Goal: Navigation & Orientation: Go to known website

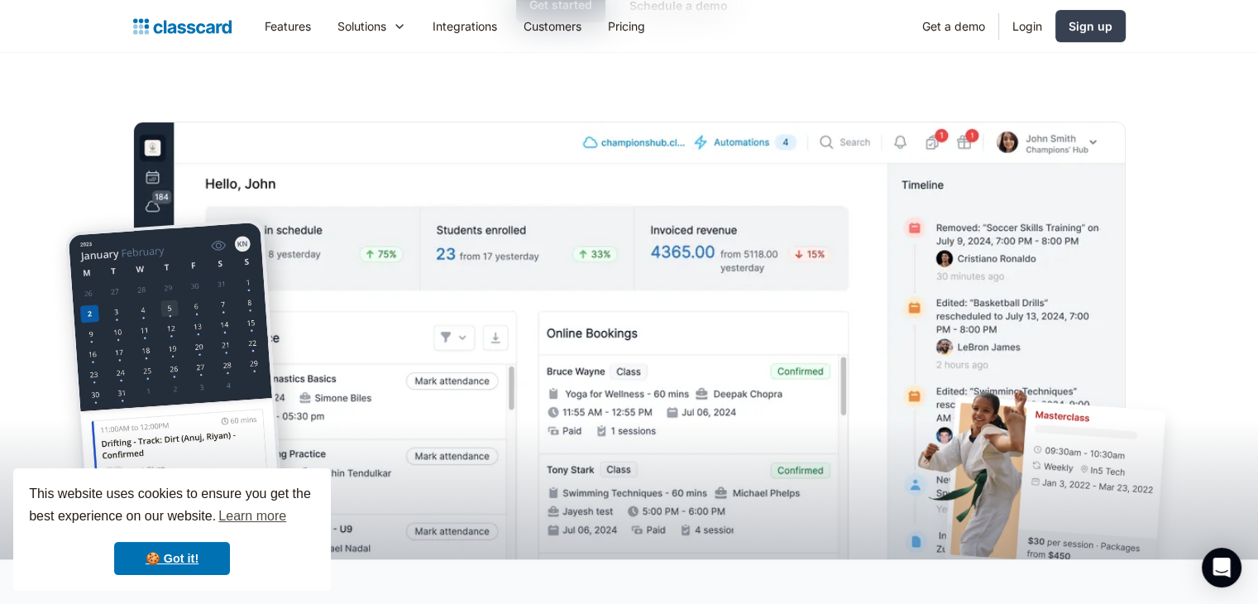
scroll to position [331, 0]
